Goal: Find specific page/section: Find specific page/section

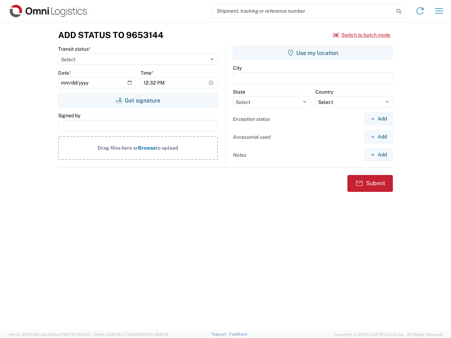
click at [303, 11] on input "search" at bounding box center [303, 10] width 183 height 13
click at [399, 11] on icon at bounding box center [399, 11] width 10 height 10
click at [420, 11] on icon at bounding box center [420, 10] width 11 height 11
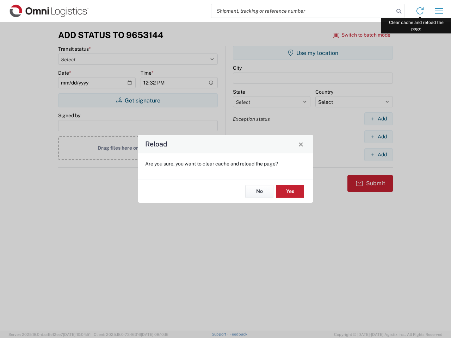
click at [439, 11] on div "Reload Are you sure, you want to clear cache and reload the page? No Yes" at bounding box center [225, 169] width 451 height 338
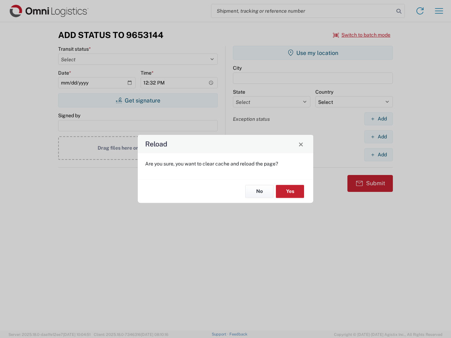
click at [362, 35] on div "Reload Are you sure, you want to clear cache and reload the page? No Yes" at bounding box center [225, 169] width 451 height 338
click at [138, 100] on div "Reload Are you sure, you want to clear cache and reload the page? No Yes" at bounding box center [225, 169] width 451 height 338
click at [313, 53] on div "Reload Are you sure, you want to clear cache and reload the page? No Yes" at bounding box center [225, 169] width 451 height 338
click at [379, 119] on div "Reload Are you sure, you want to clear cache and reload the page? No Yes" at bounding box center [225, 169] width 451 height 338
click at [379, 137] on div "Reload Are you sure, you want to clear cache and reload the page? No Yes" at bounding box center [225, 169] width 451 height 338
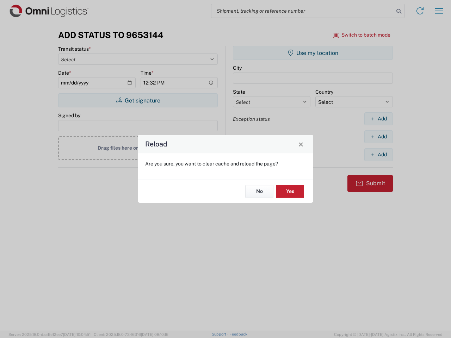
click at [379, 155] on div "Reload Are you sure, you want to clear cache and reload the page? No Yes" at bounding box center [225, 169] width 451 height 338
